Goal: Information Seeking & Learning: Learn about a topic

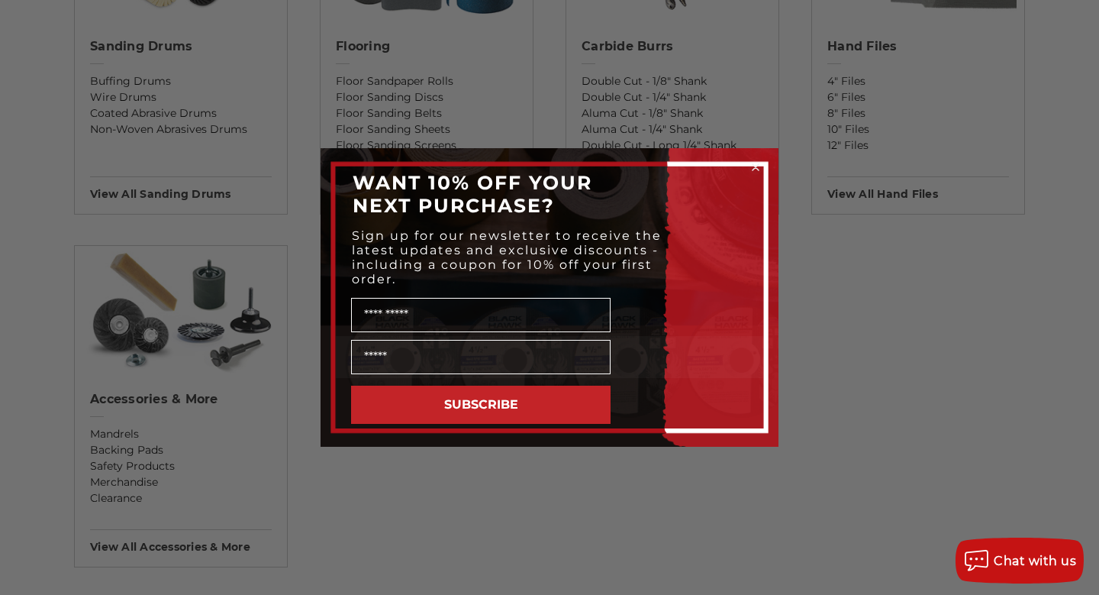
scroll to position [1432, 0]
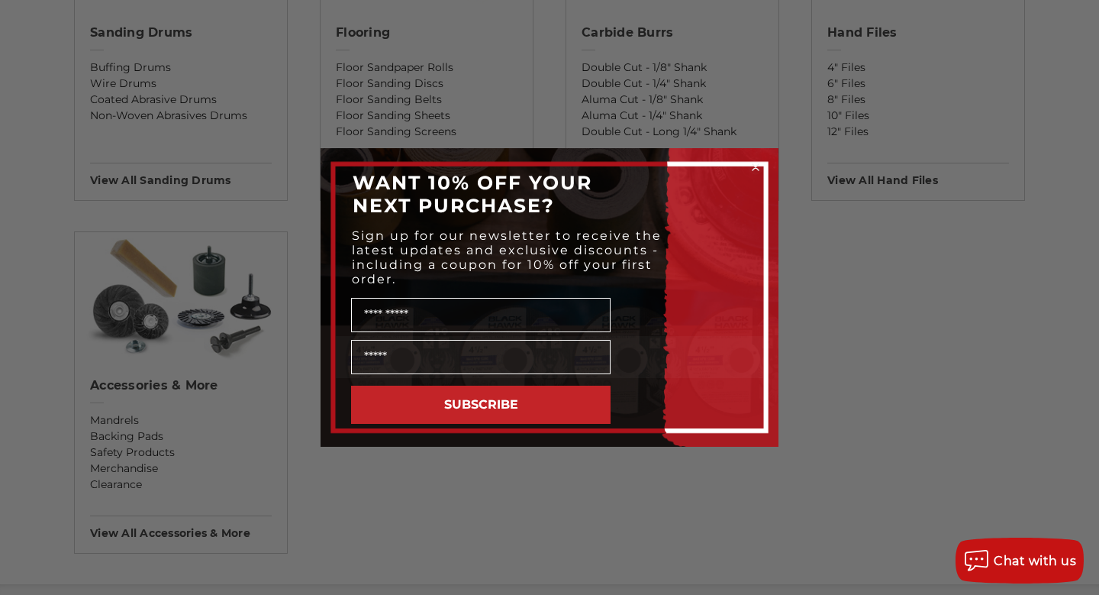
click at [543, 96] on div "Close dialog WANT 10% OFF YOUR NEXT PURCHASE? Sign up for our newsletter to rec…" at bounding box center [549, 297] width 1099 height 595
click at [753, 164] on icon "Close dialog" at bounding box center [756, 167] width 6 height 6
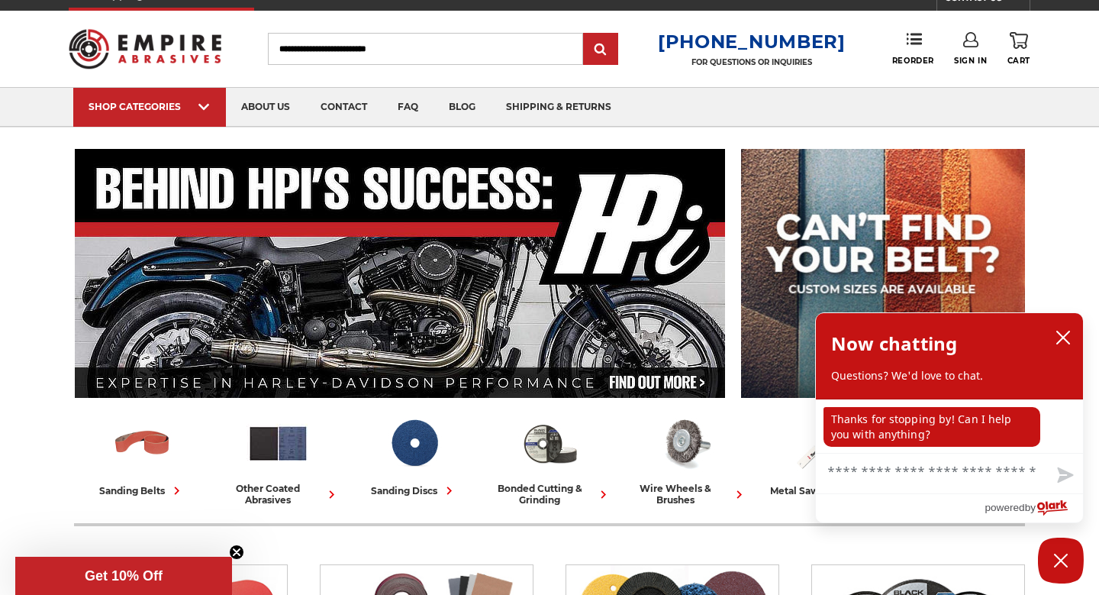
scroll to position [12, 0]
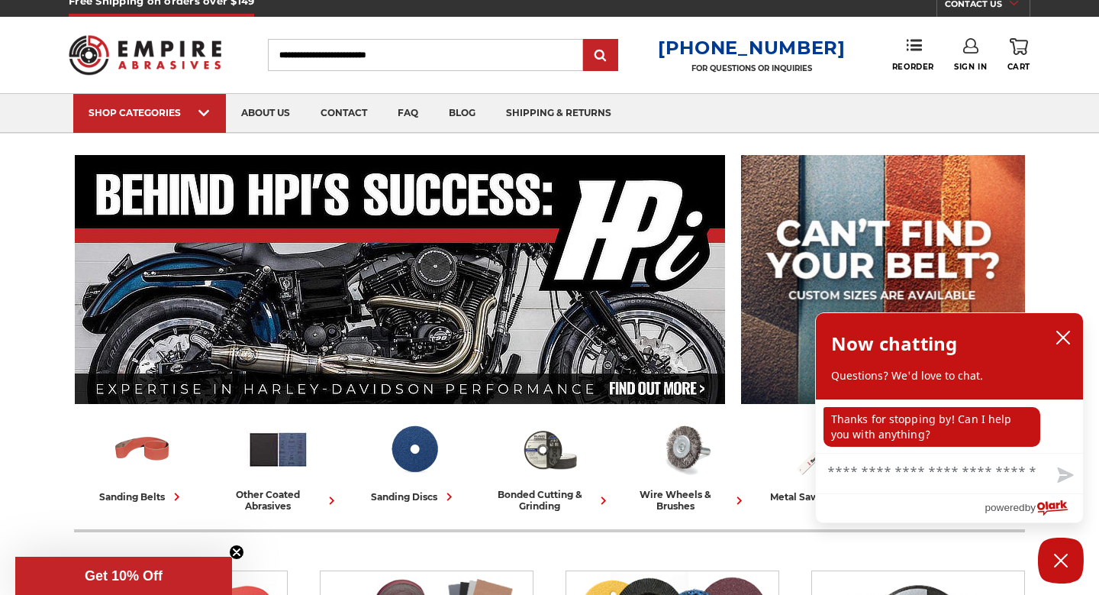
click at [453, 35] on div "Toggle menu Menu Search 1-800-816-3824 FOR QUESTIONS OR INQUIRIES Phone Reorder…" at bounding box center [550, 55] width 962 height 76
click at [447, 47] on input "Search" at bounding box center [425, 55] width 315 height 32
click at [412, 61] on input "Search" at bounding box center [425, 55] width 315 height 32
type input "******"
click at [586, 40] on input "submit" at bounding box center [601, 55] width 31 height 31
